Goal: Task Accomplishment & Management: Use online tool/utility

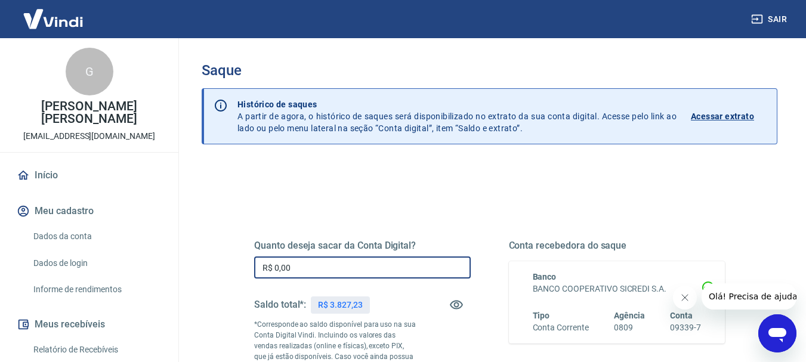
click at [410, 266] on input "R$ 0,00" at bounding box center [362, 268] width 217 height 22
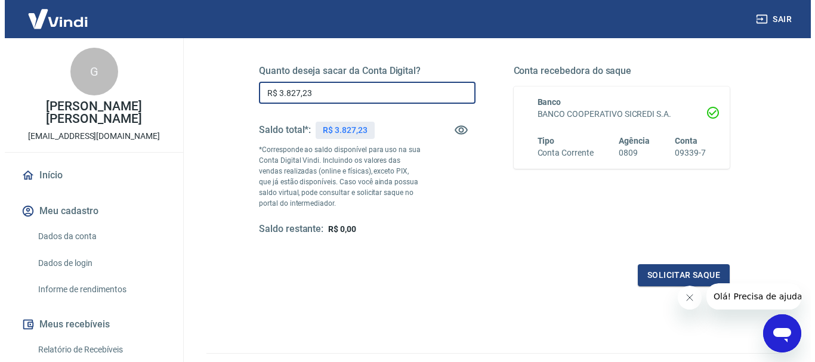
scroll to position [215, 0]
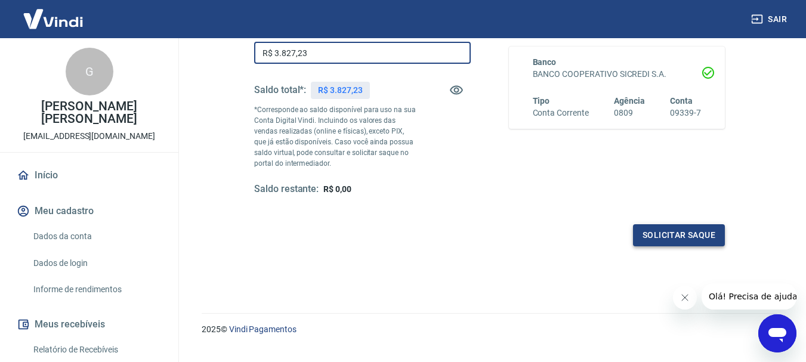
type input "R$ 3.827,23"
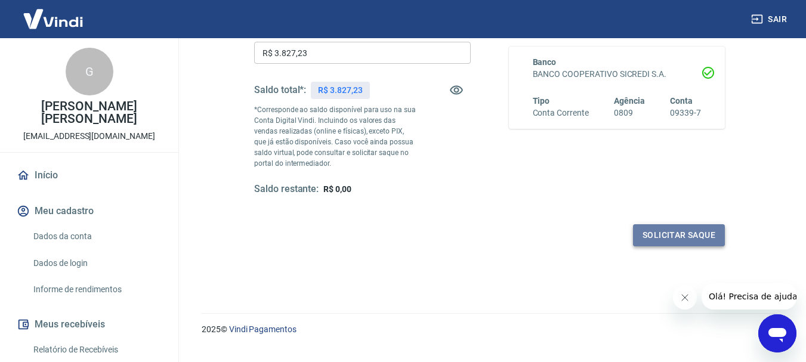
click at [653, 231] on button "Solicitar saque" at bounding box center [679, 235] width 92 height 22
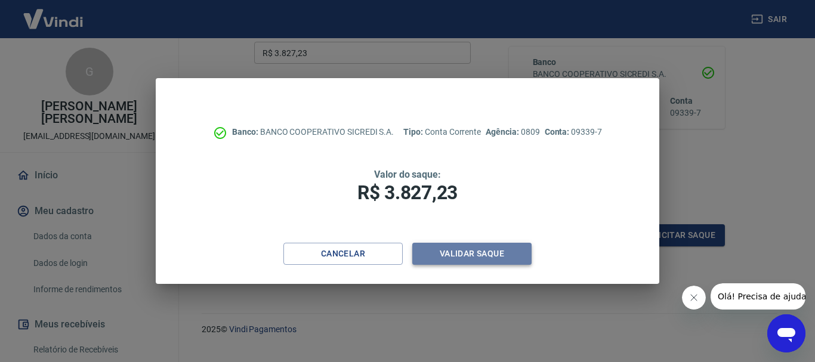
click at [500, 258] on button "Validar saque" at bounding box center [471, 254] width 119 height 22
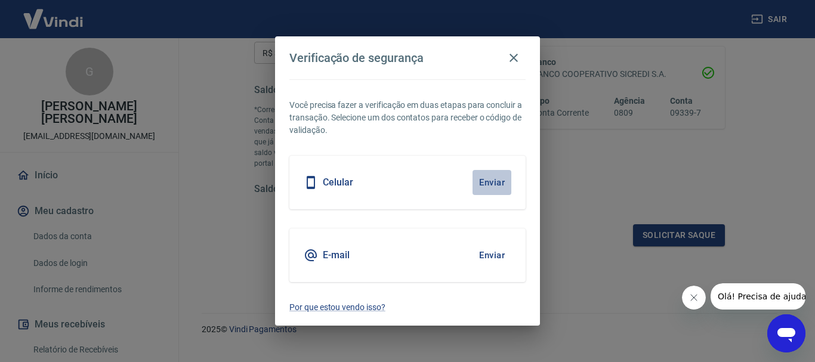
click at [484, 185] on button "Enviar" at bounding box center [492, 182] width 39 height 25
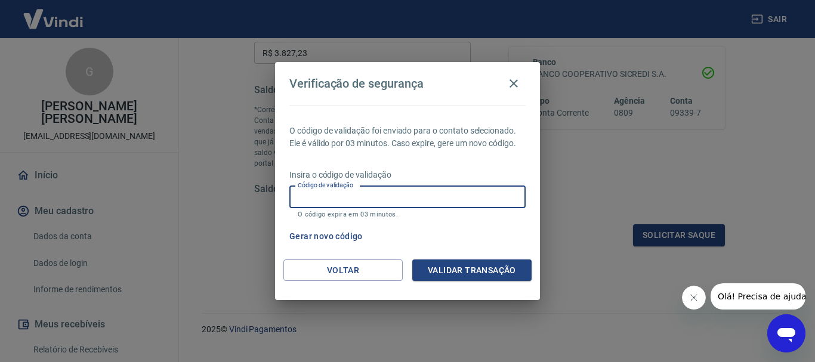
click at [396, 195] on input "Código de validação" at bounding box center [407, 197] width 236 height 22
type input "647108"
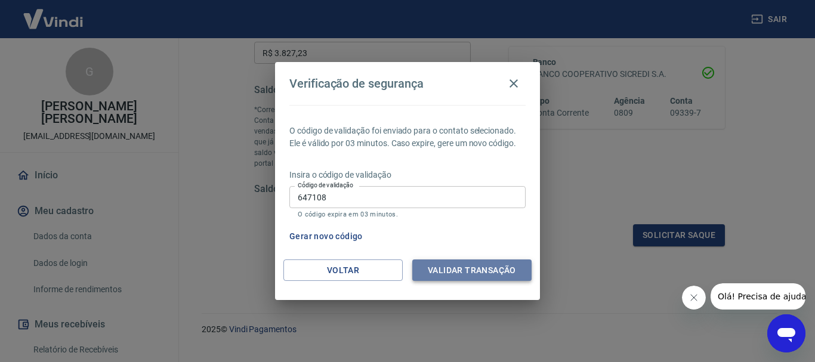
click at [494, 269] on button "Validar transação" at bounding box center [471, 271] width 119 height 22
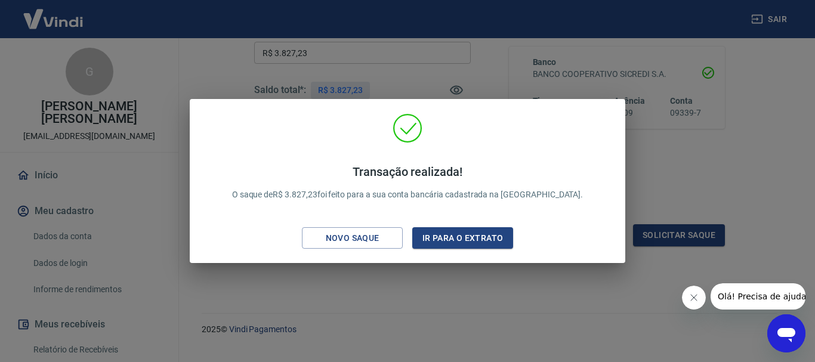
click at [771, 18] on div "Transação realizada! O saque de R$ 3.827,23 foi feito para a sua conta bancária…" at bounding box center [407, 181] width 815 height 362
